Goal: Navigation & Orientation: Find specific page/section

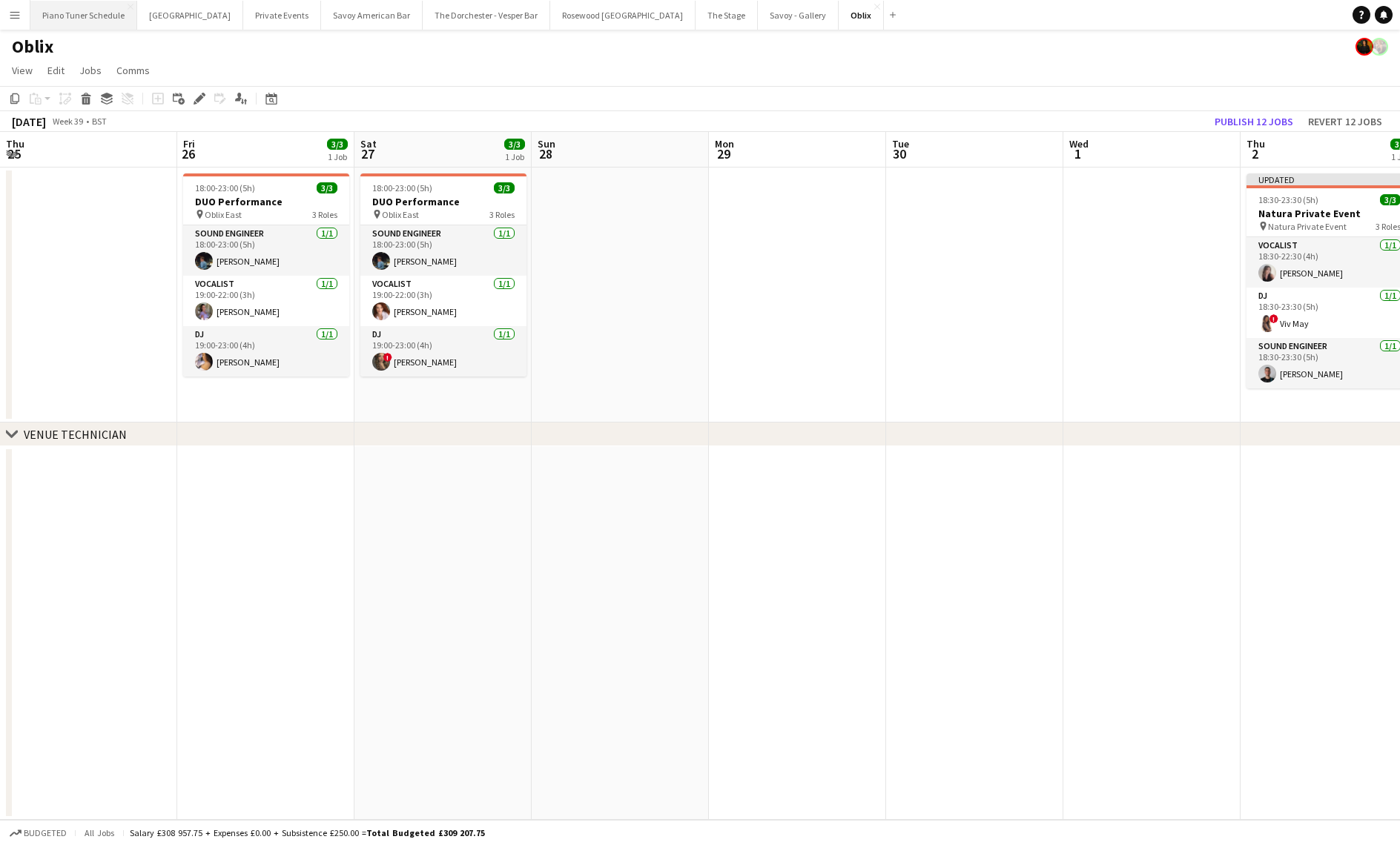
scroll to position [0, 576]
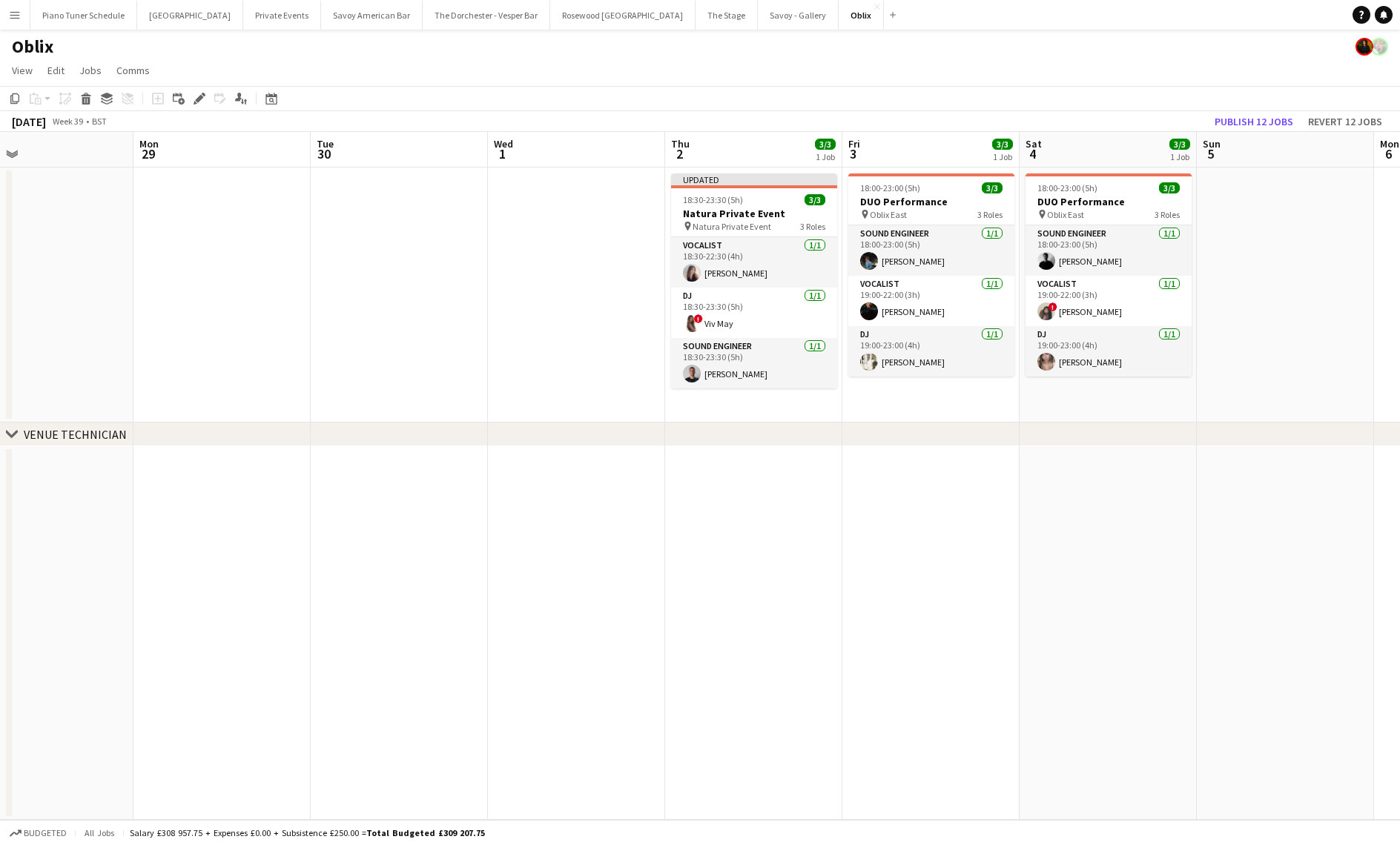
click at [21, 18] on button "Menu" at bounding box center [15, 15] width 30 height 30
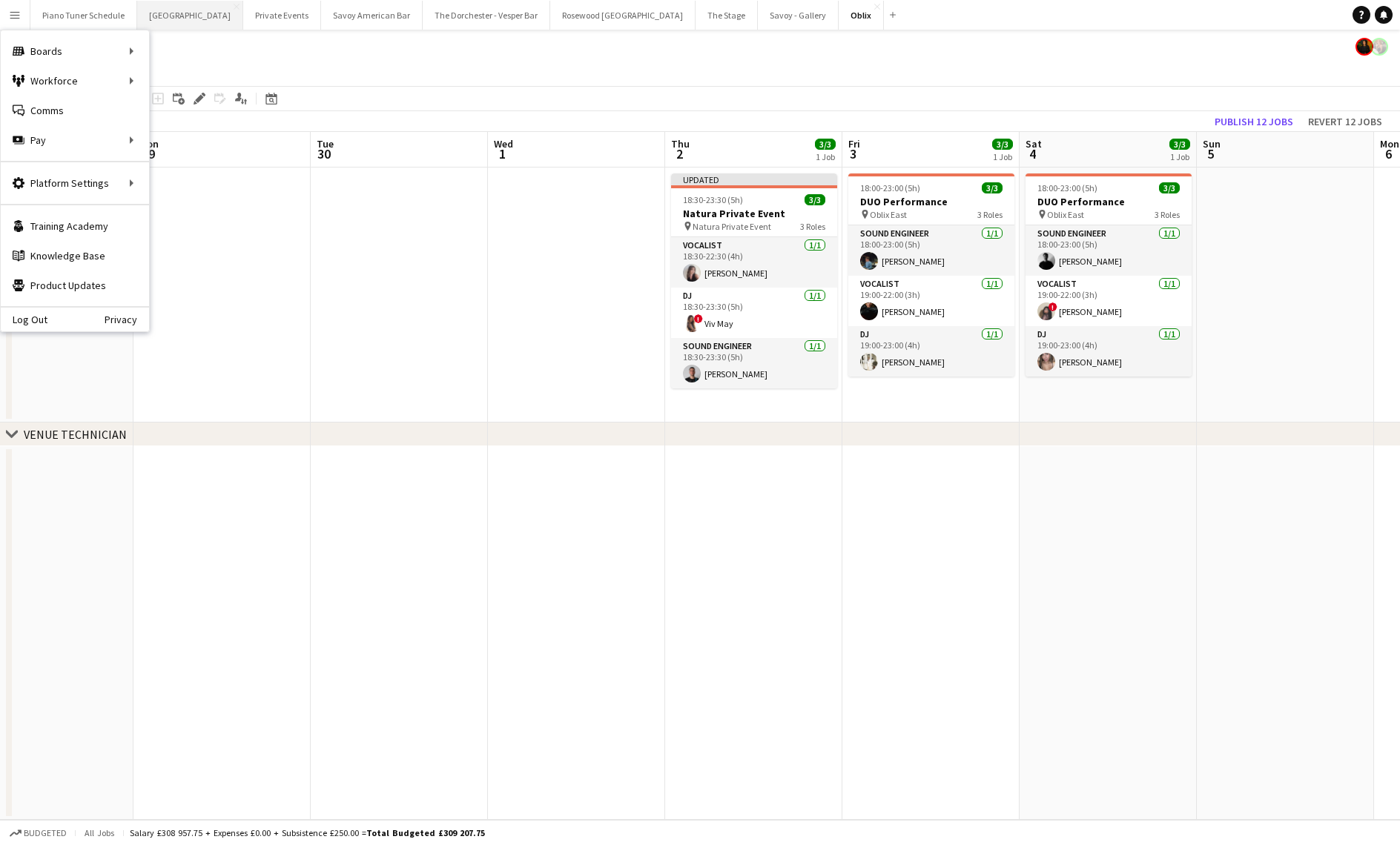
click at [163, 13] on button "[GEOGRAPHIC_DATA] Close" at bounding box center [190, 15] width 106 height 29
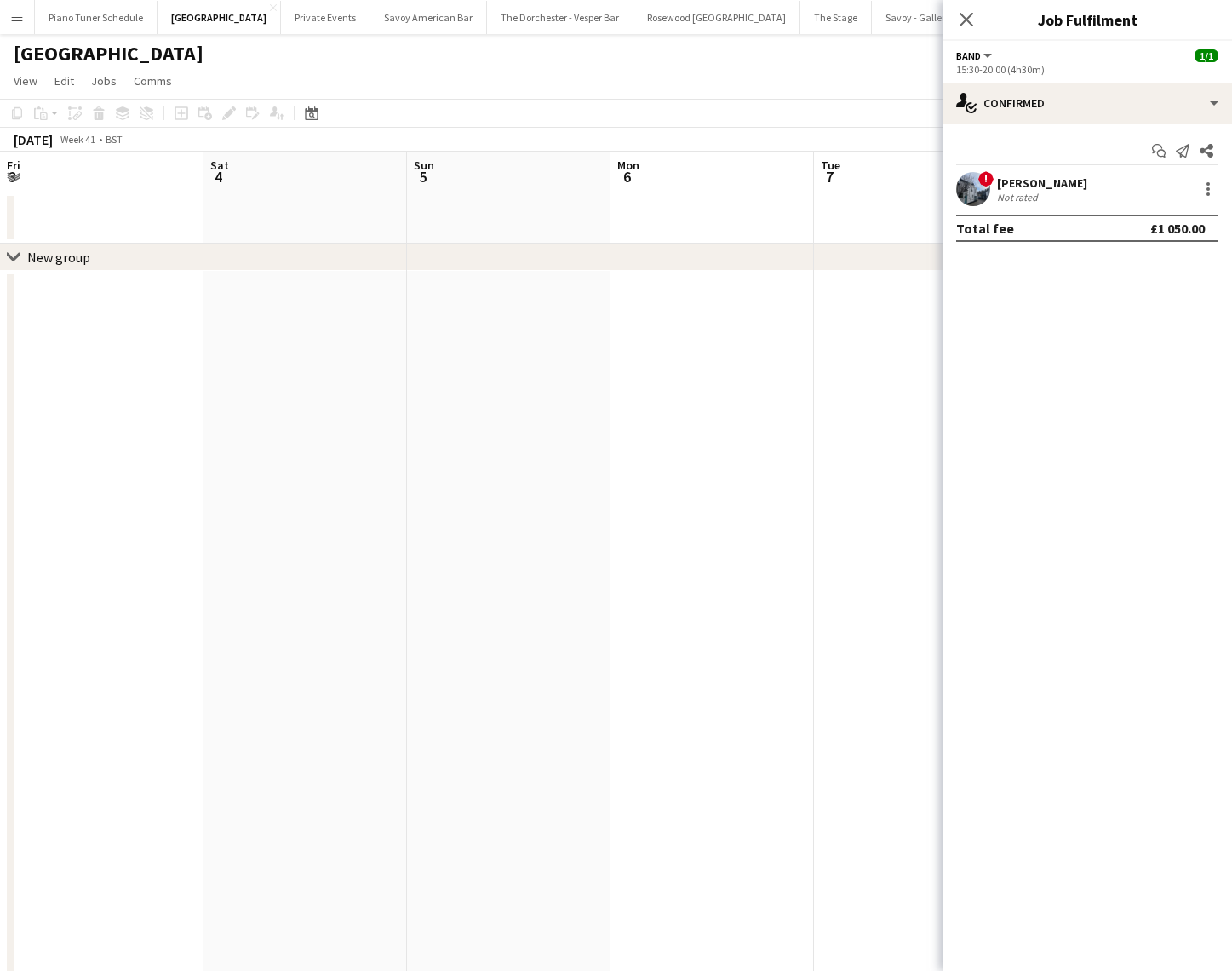
scroll to position [0, 776]
